Goal: Task Accomplishment & Management: Manage account settings

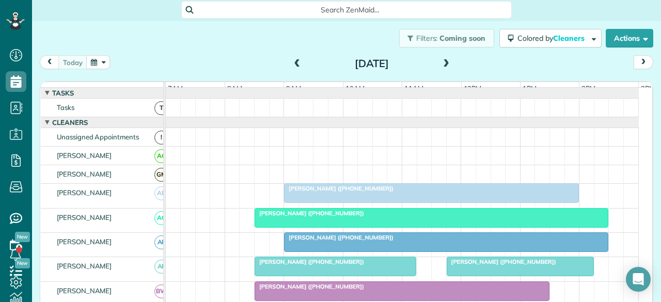
scroll to position [4, 4]
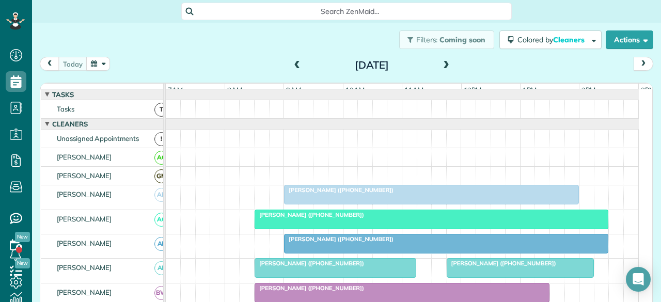
click at [316, 204] on div at bounding box center [432, 195] width 294 height 19
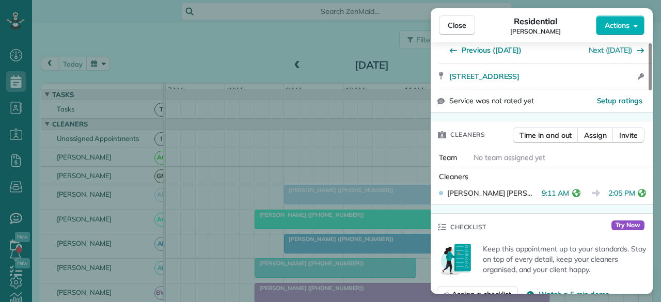
scroll to position [207, 0]
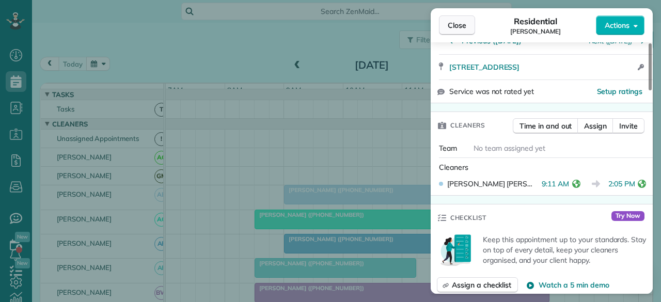
click at [462, 23] on span "Close" at bounding box center [457, 25] width 19 height 10
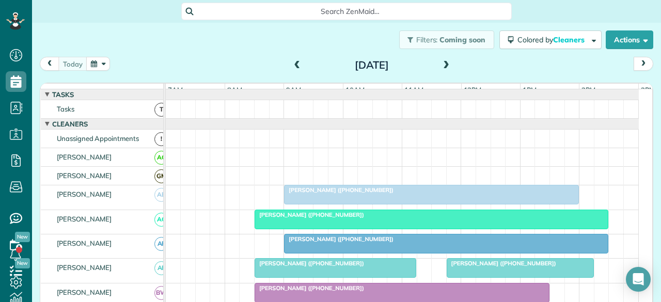
click at [452, 229] on div at bounding box center [431, 219] width 353 height 19
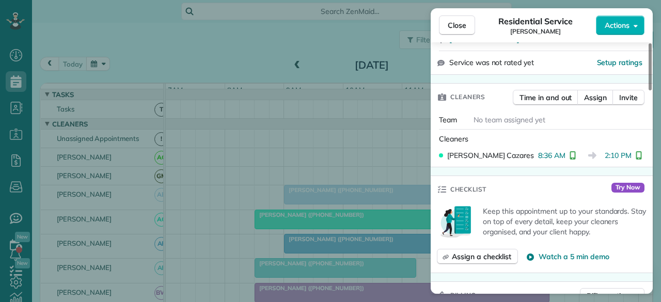
scroll to position [258, 0]
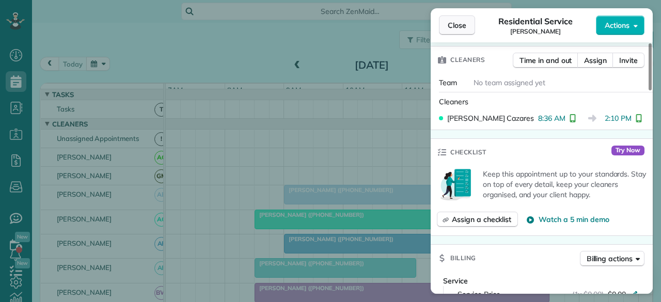
click at [457, 24] on span "Close" at bounding box center [457, 25] width 19 height 10
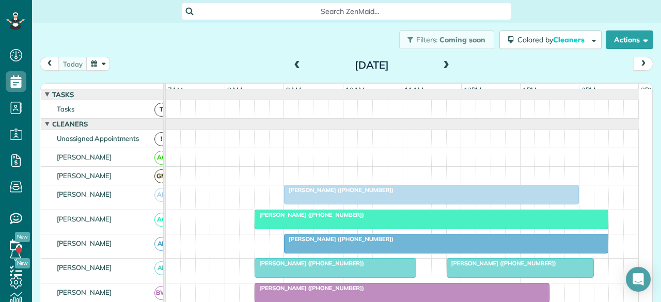
click at [342, 249] on div at bounding box center [446, 244] width 323 height 19
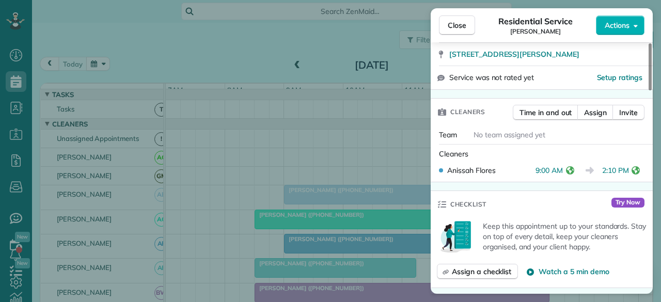
scroll to position [207, 0]
click at [455, 27] on span "Close" at bounding box center [457, 25] width 19 height 10
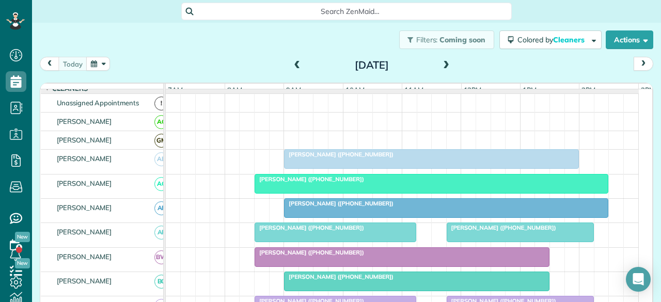
scroll to position [52, 0]
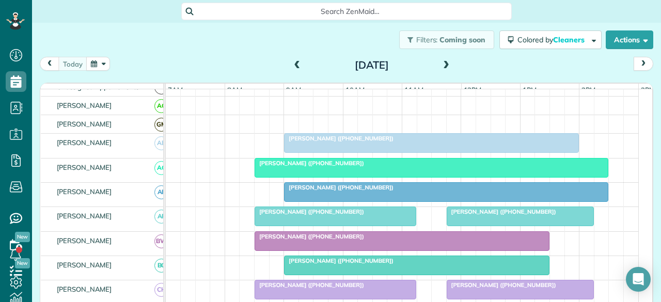
click at [477, 215] on span "[PERSON_NAME] ([PHONE_NUMBER])" at bounding box center [501, 211] width 111 height 7
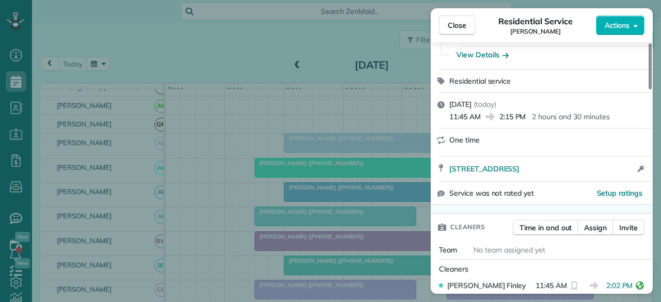
scroll to position [207, 0]
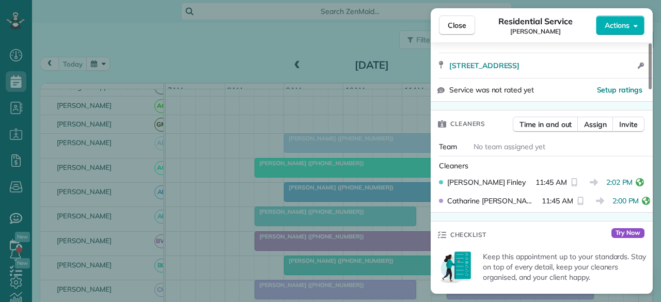
click at [455, 23] on span "Close" at bounding box center [457, 25] width 19 height 10
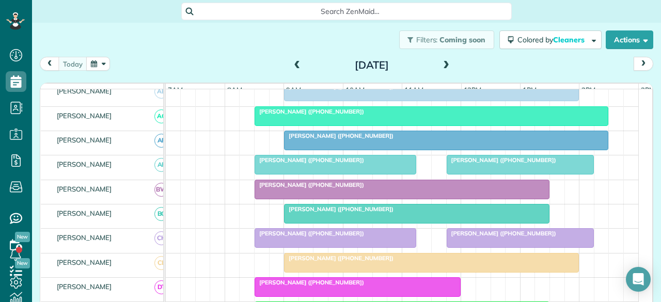
scroll to position [155, 0]
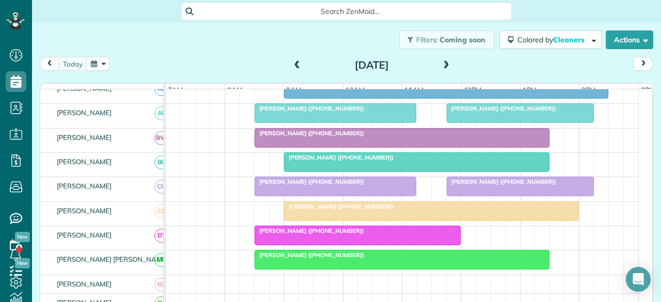
click at [332, 217] on div at bounding box center [432, 211] width 294 height 19
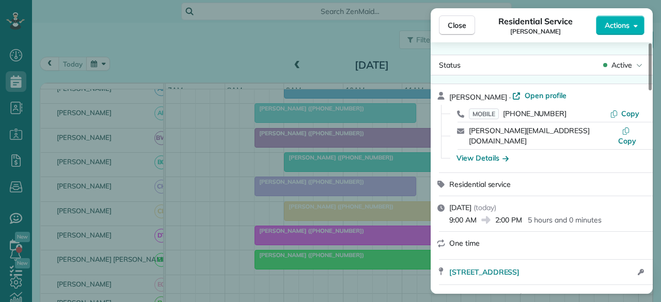
scroll to position [207, 0]
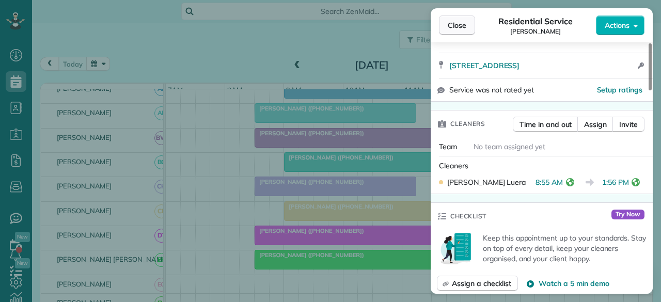
click at [453, 28] on span "Close" at bounding box center [457, 25] width 19 height 10
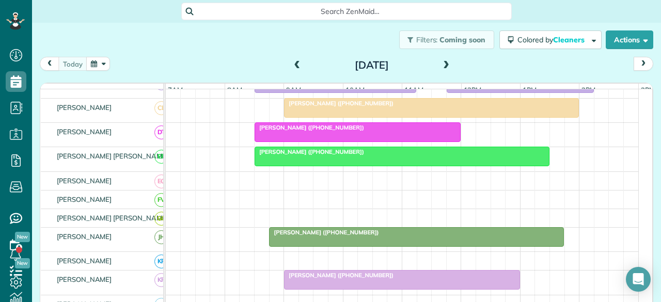
scroll to position [310, 0]
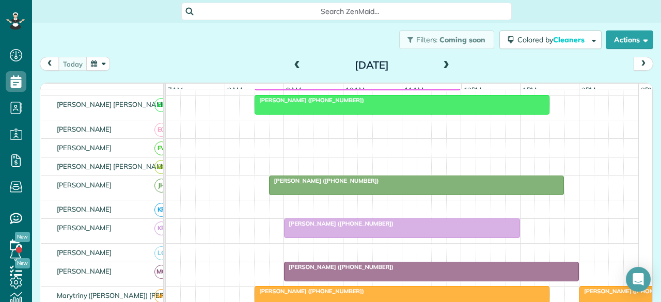
click at [312, 227] on span "[PERSON_NAME] ([PHONE_NUMBER])" at bounding box center [339, 223] width 111 height 7
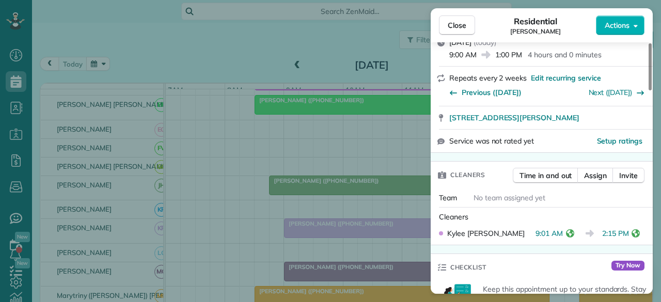
scroll to position [207, 0]
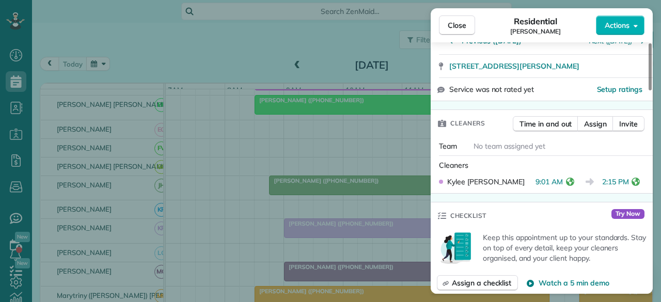
drag, startPoint x: 453, startPoint y: 23, endPoint x: 264, endPoint y: 1, distance: 191.0
click at [453, 23] on span "Close" at bounding box center [457, 25] width 19 height 10
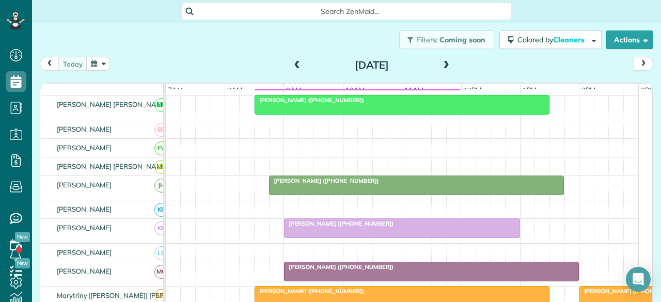
click at [329, 235] on div at bounding box center [402, 228] width 235 height 19
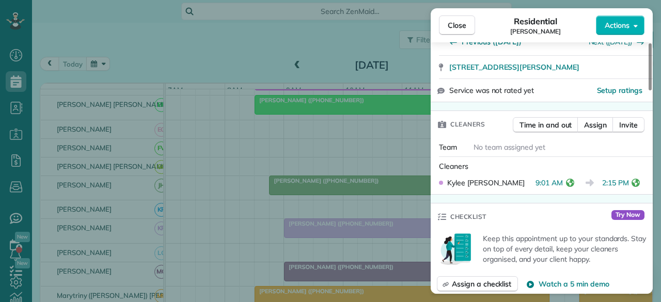
scroll to position [207, 0]
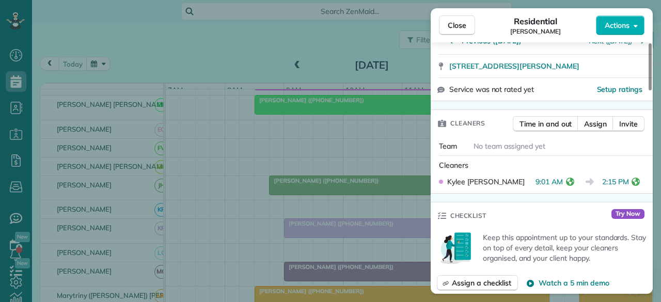
click at [639, 179] on icon "reset" at bounding box center [636, 182] width 8 height 8
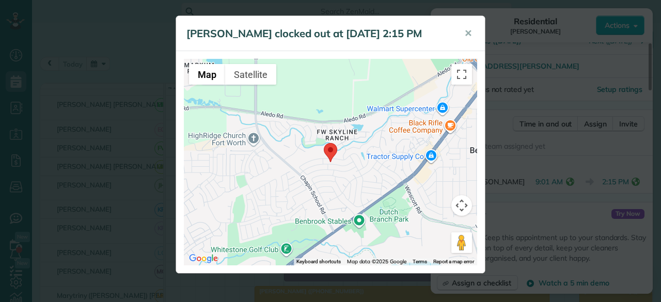
click at [351, 182] on div at bounding box center [331, 162] width 294 height 207
click at [324, 143] on area at bounding box center [324, 143] width 0 height 0
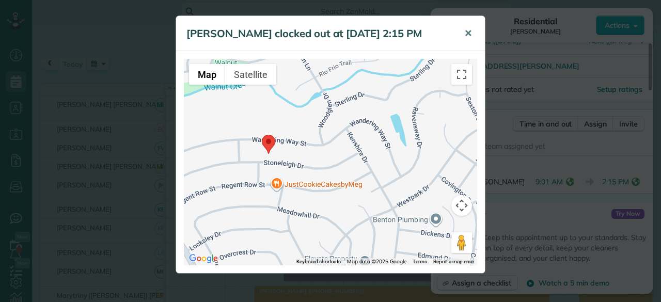
click at [467, 36] on span "✕" at bounding box center [469, 33] width 8 height 12
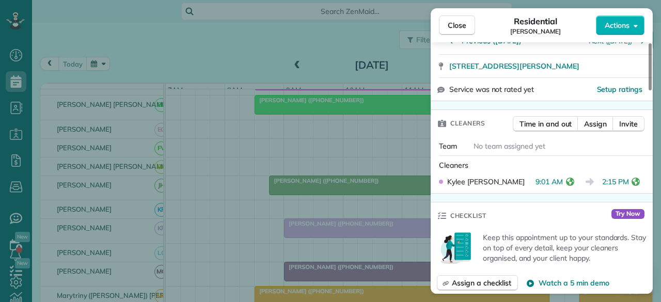
drag, startPoint x: 462, startPoint y: 25, endPoint x: 203, endPoint y: 1, distance: 260.5
click at [461, 25] on span "Close" at bounding box center [457, 25] width 19 height 10
